Goal: Task Accomplishment & Management: Manage account settings

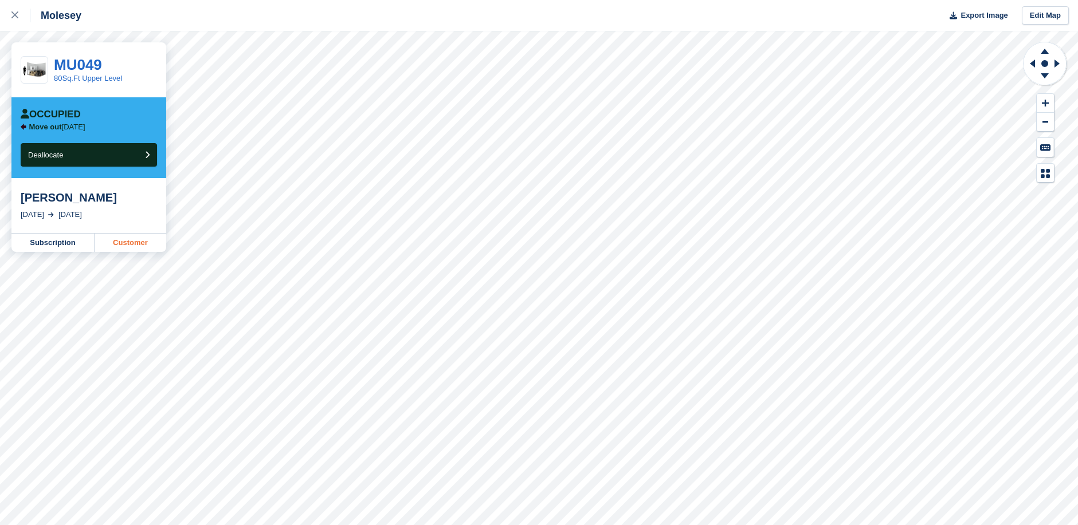
click at [127, 245] on link "Customer" at bounding box center [131, 243] width 72 height 18
click at [61, 248] on link "Subscription" at bounding box center [52, 243] width 83 height 18
click at [85, 155] on button "Deallocate" at bounding box center [89, 154] width 136 height 23
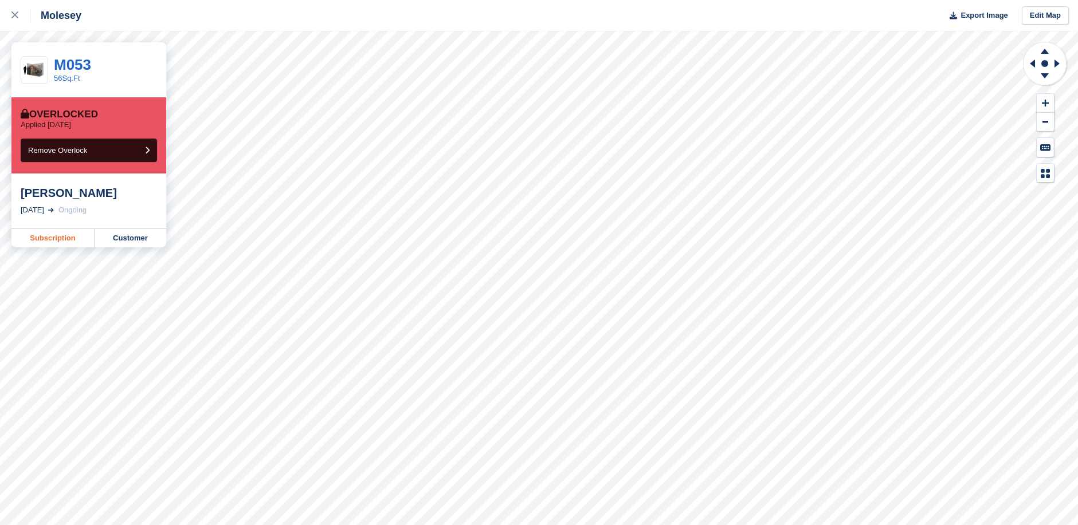
click at [71, 241] on link "Subscription" at bounding box center [52, 238] width 83 height 18
click at [62, 243] on link "Subscription" at bounding box center [52, 252] width 83 height 18
click at [125, 243] on link "Customer" at bounding box center [131, 252] width 72 height 18
click at [129, 238] on link "Customer" at bounding box center [131, 238] width 72 height 18
click at [121, 235] on link "Customer" at bounding box center [131, 238] width 72 height 18
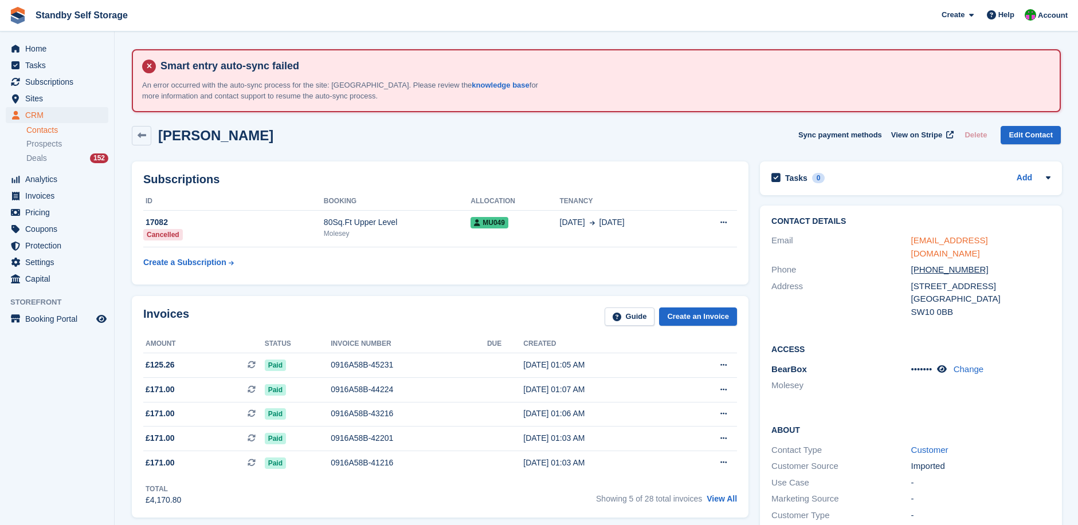
click at [953, 240] on link "kelleyeichhorst3@gmail.com" at bounding box center [949, 246] width 77 height 23
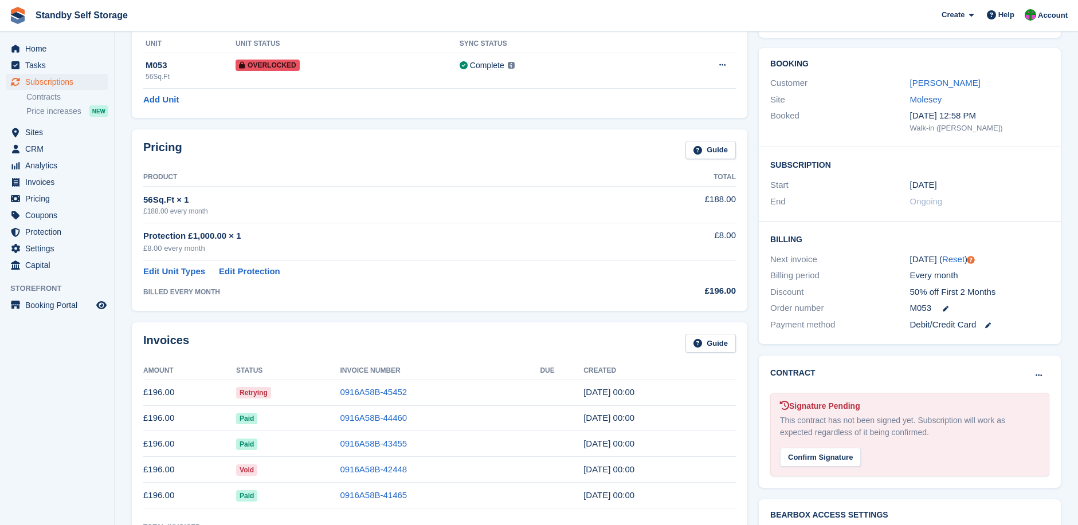
scroll to position [210, 0]
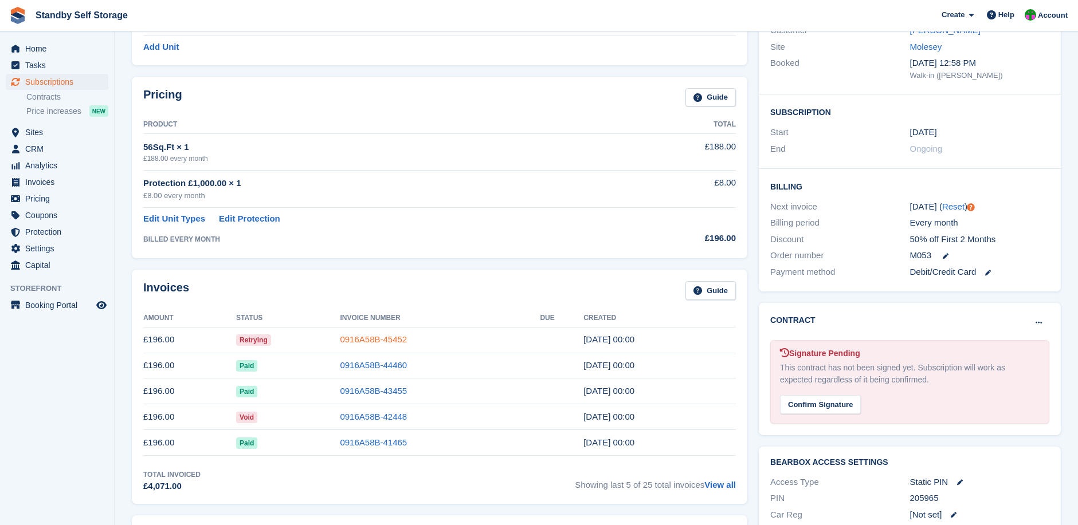
click at [364, 336] on link "0916A58B-45452" at bounding box center [373, 340] width 67 height 10
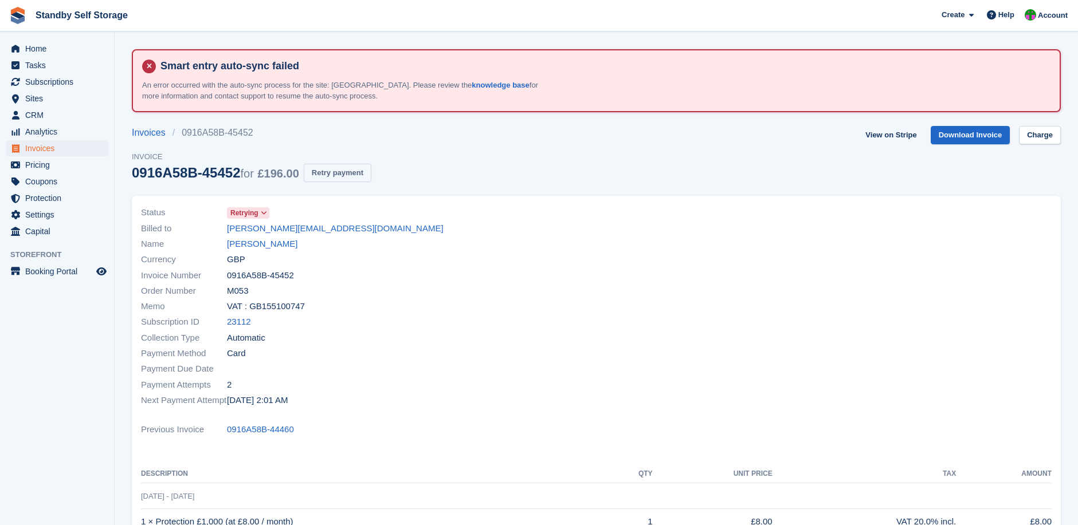
click at [335, 173] on button "Retry payment" at bounding box center [338, 173] width 68 height 19
click at [537, 269] on div "Invoice Number 0916A58B-45452" at bounding box center [365, 275] width 449 height 15
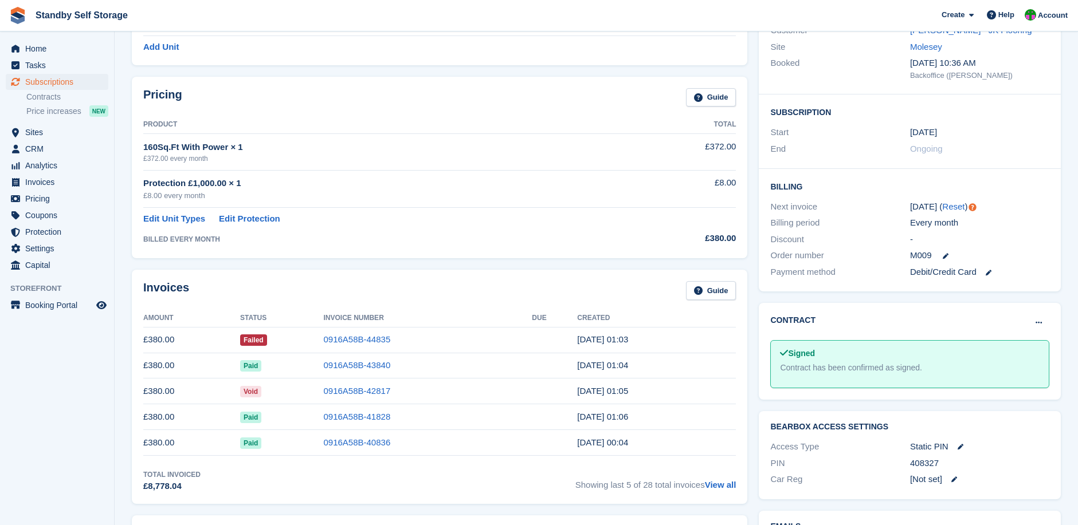
scroll to position [229, 0]
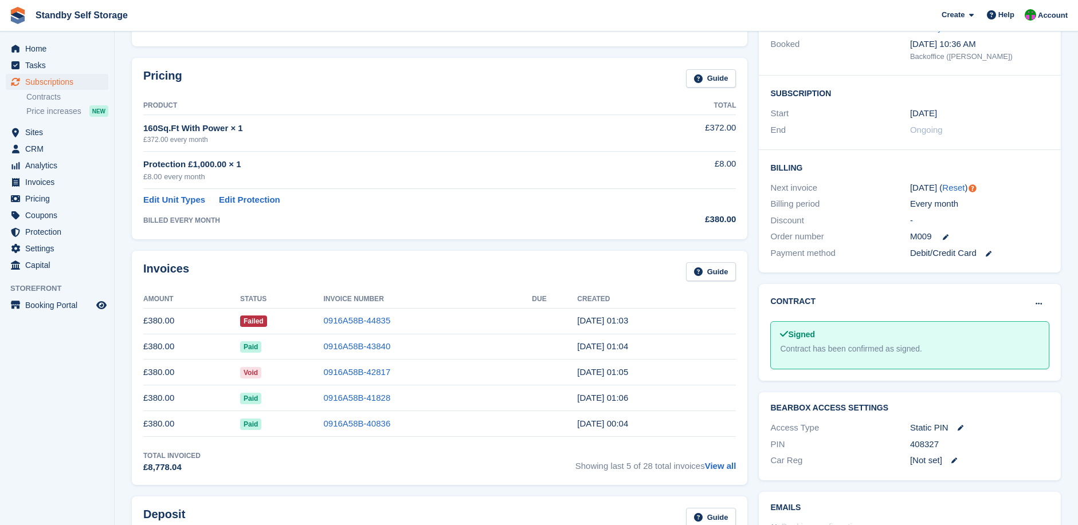
click at [366, 314] on td "0916A58B-44835" at bounding box center [427, 321] width 209 height 26
click at [355, 323] on link "0916A58B-44835" at bounding box center [356, 321] width 67 height 10
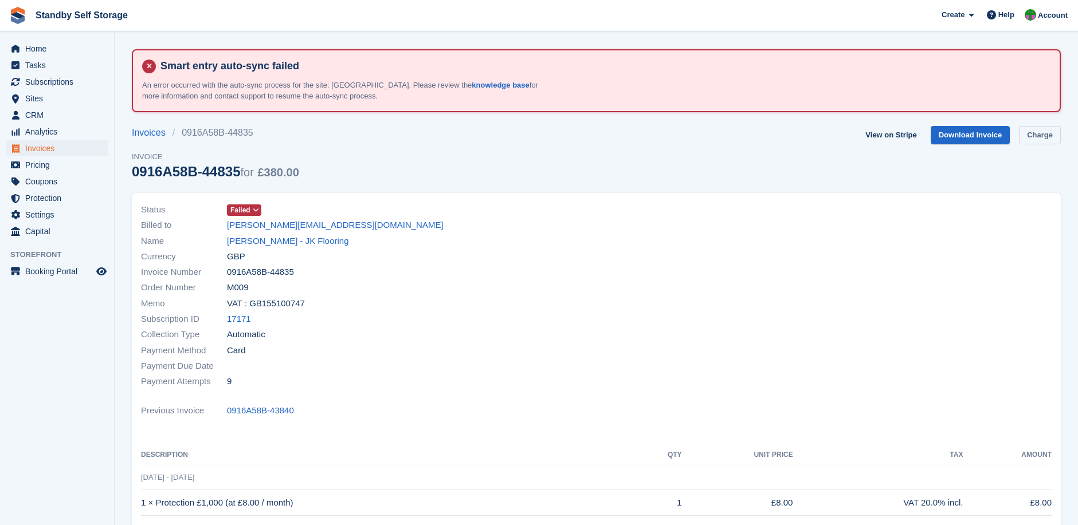
click at [1035, 131] on link "Charge" at bounding box center [1040, 135] width 42 height 19
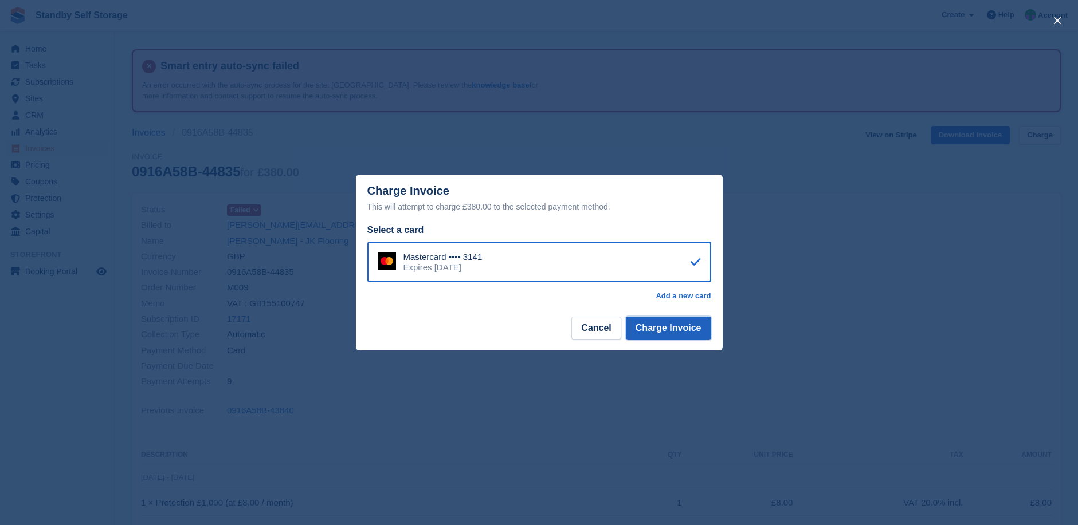
click at [662, 328] on button "Charge Invoice" at bounding box center [668, 328] width 85 height 23
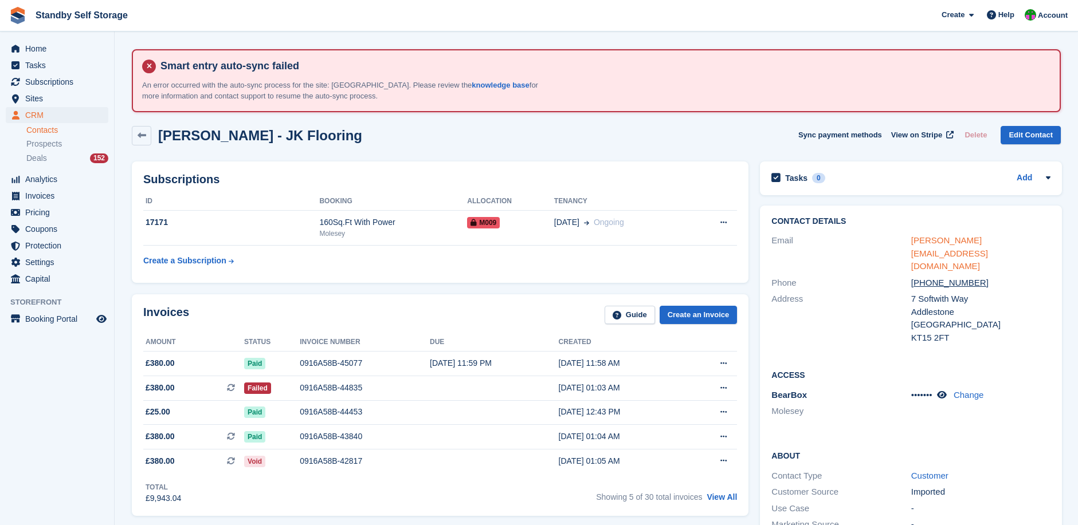
click at [954, 238] on link "jason@jk-flooring.com" at bounding box center [949, 253] width 77 height 36
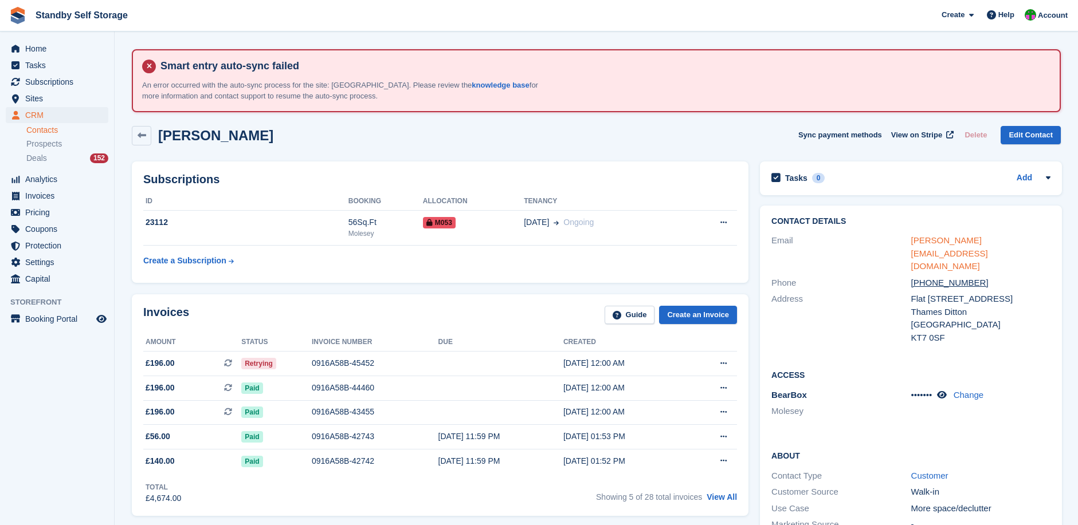
click at [950, 238] on link "[PERSON_NAME][EMAIL_ADDRESS][DOMAIN_NAME]" at bounding box center [949, 253] width 77 height 36
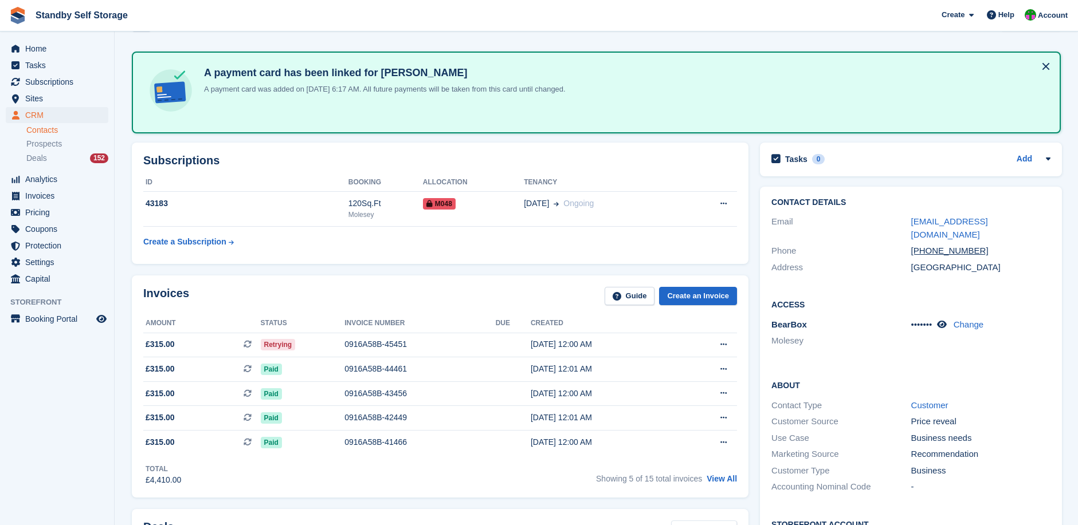
scroll to position [133, 0]
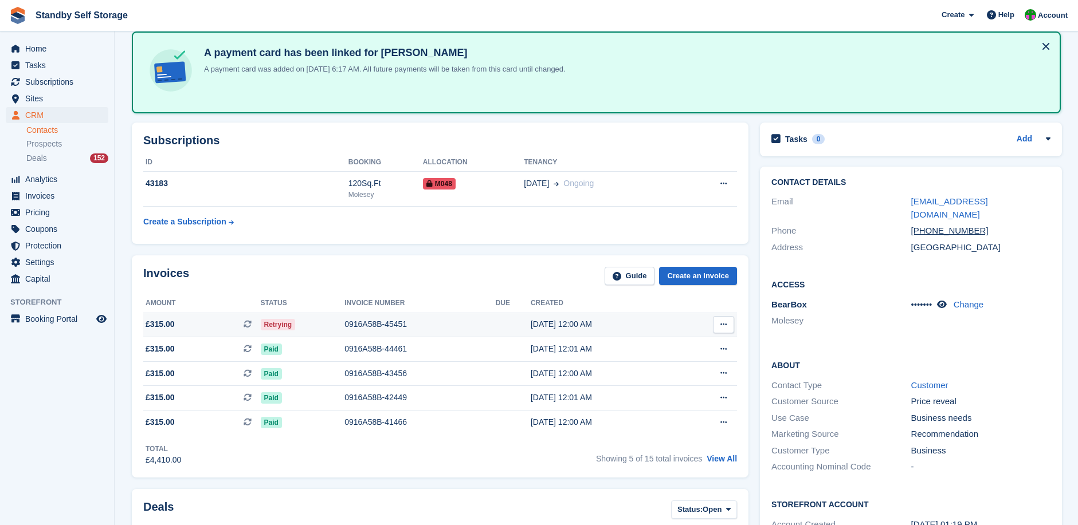
click at [722, 324] on icon at bounding box center [723, 324] width 6 height 7
click at [682, 344] on p "Download PDF" at bounding box center [679, 347] width 100 height 15
